Goal: Information Seeking & Learning: Check status

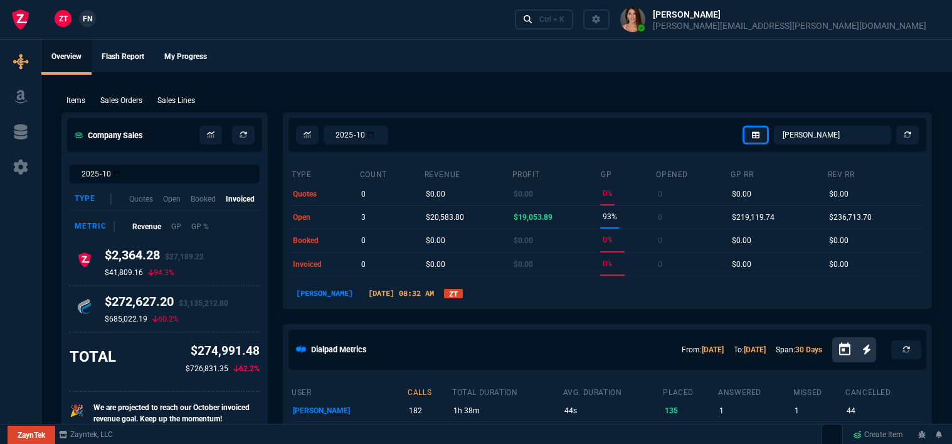
select select "12: [PERSON_NAME]"
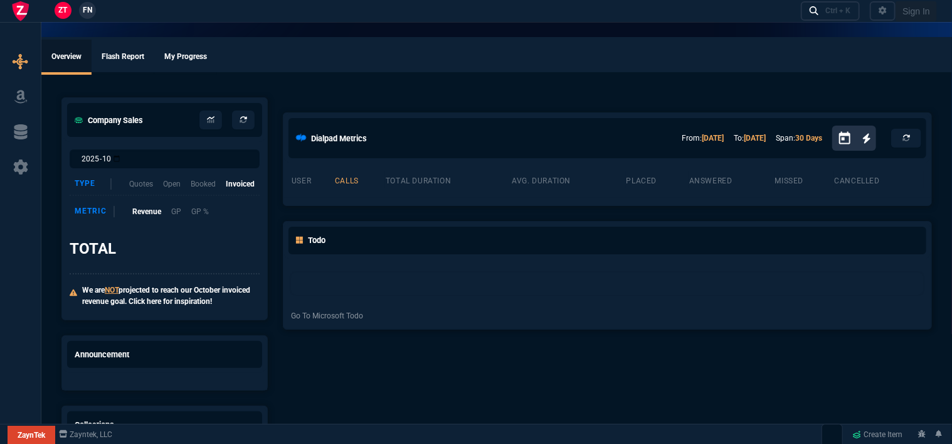
select select "12: [PERSON_NAME]"
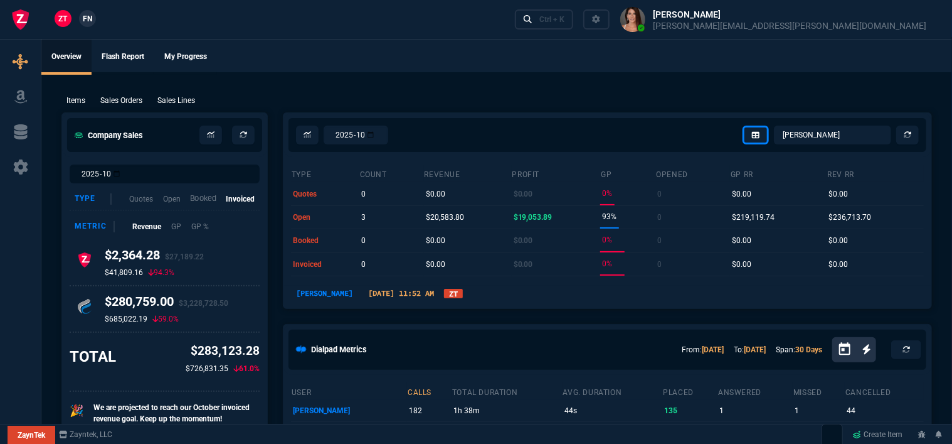
click at [200, 196] on p "Booked" at bounding box center [203, 199] width 26 height 12
click at [171, 198] on p "Open" at bounding box center [171, 199] width 18 height 12
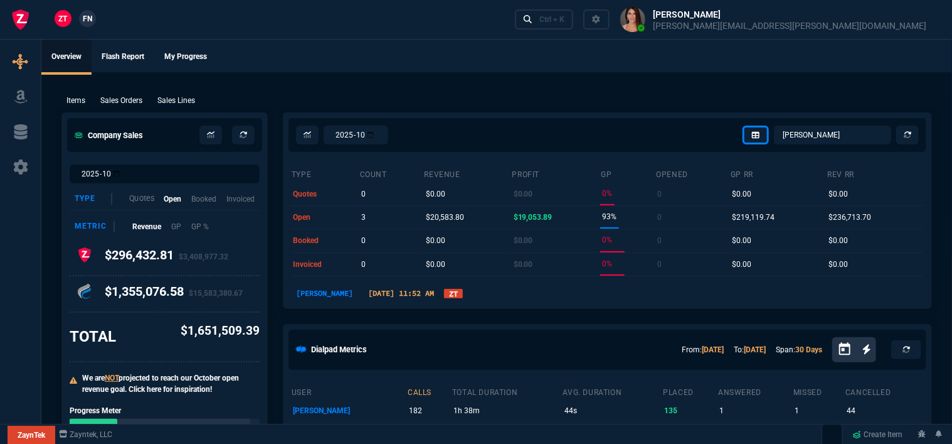
click at [140, 196] on p "Quotes" at bounding box center [141, 199] width 25 height 12
click at [221, 201] on div "Type Quotes Open Booked Invoiced" at bounding box center [165, 199] width 190 height 23
click at [240, 201] on p "Invoiced" at bounding box center [240, 199] width 29 height 12
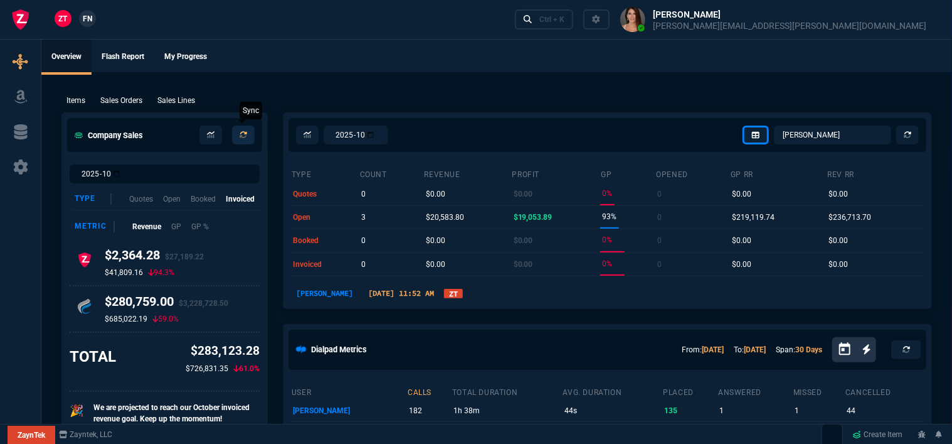
click at [242, 137] on icon at bounding box center [244, 135] width 8 height 8
